Goal: Entertainment & Leisure: Consume media (video, audio)

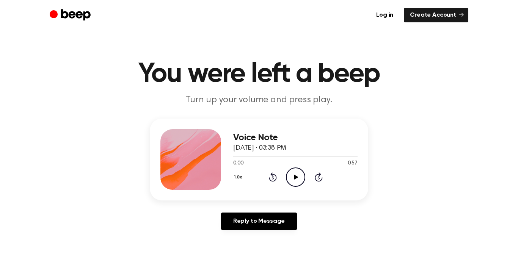
click at [301, 176] on icon "Play Audio" at bounding box center [295, 176] width 19 height 19
click at [297, 174] on icon "Pause Audio" at bounding box center [295, 176] width 19 height 19
click at [297, 174] on icon "Play Audio" at bounding box center [295, 176] width 19 height 19
click at [275, 178] on icon "Rewind 5 seconds" at bounding box center [272, 177] width 8 height 10
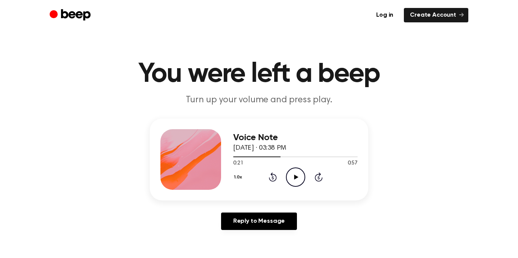
click at [297, 179] on icon "Play Audio" at bounding box center [295, 176] width 19 height 19
click at [271, 174] on icon at bounding box center [273, 176] width 8 height 9
click at [271, 177] on icon "Rewind 5 seconds" at bounding box center [272, 177] width 8 height 10
click at [295, 174] on icon "Play Audio" at bounding box center [295, 176] width 19 height 19
click at [295, 178] on icon "Pause Audio" at bounding box center [295, 176] width 19 height 19
